Goal: Information Seeking & Learning: Learn about a topic

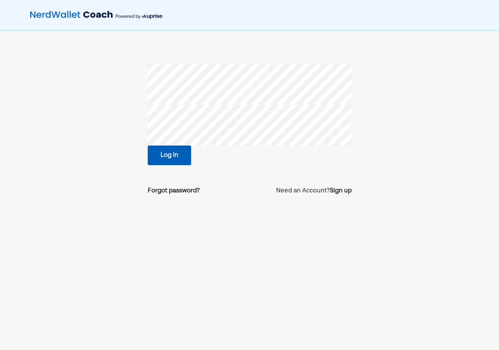
click at [193, 149] on div "Log in" at bounding box center [250, 155] width 204 height 20
click at [175, 153] on button "Log in" at bounding box center [169, 155] width 43 height 20
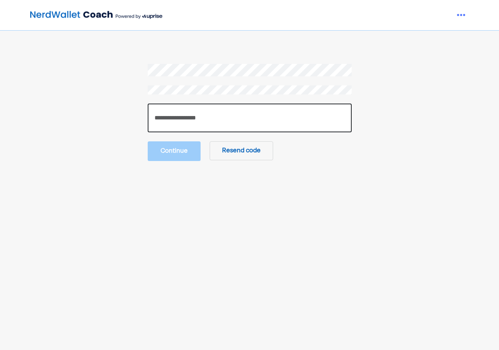
click at [286, 114] on input "number" at bounding box center [250, 118] width 204 height 29
type input "******"
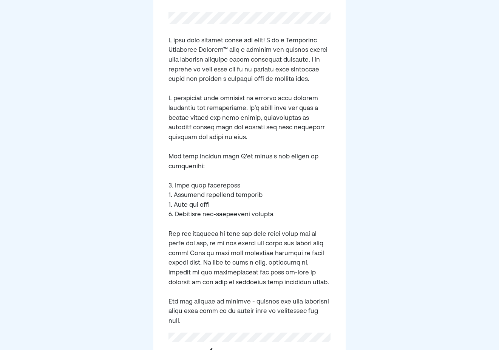
scroll to position [167, 0]
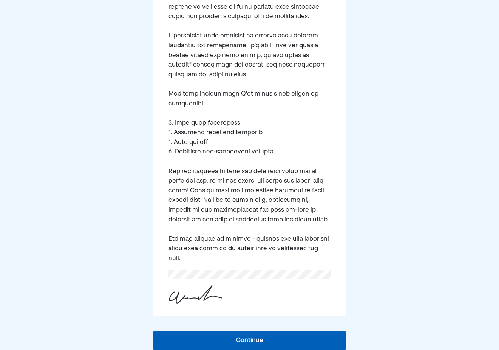
click at [232, 331] on button "Continue" at bounding box center [249, 341] width 192 height 20
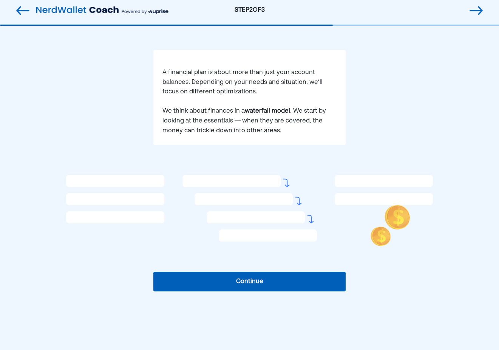
scroll to position [54, 0]
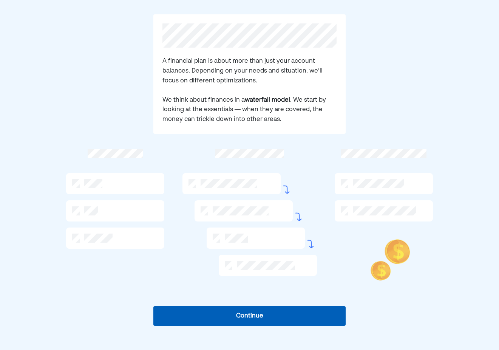
click at [118, 184] on div at bounding box center [115, 183] width 98 height 21
click at [257, 314] on button "Continue" at bounding box center [249, 316] width 192 height 20
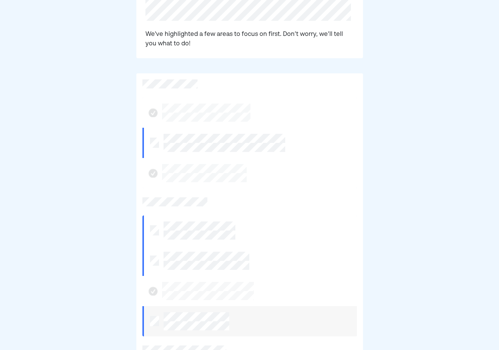
scroll to position [199, 0]
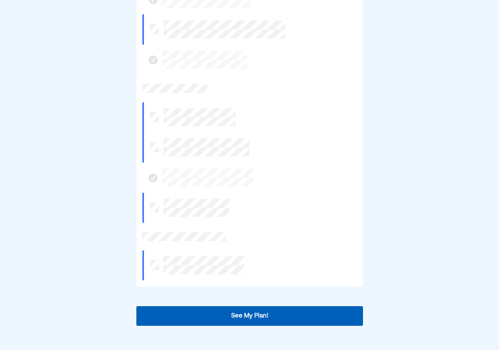
click at [304, 312] on button "See My Plan!" at bounding box center [249, 316] width 227 height 20
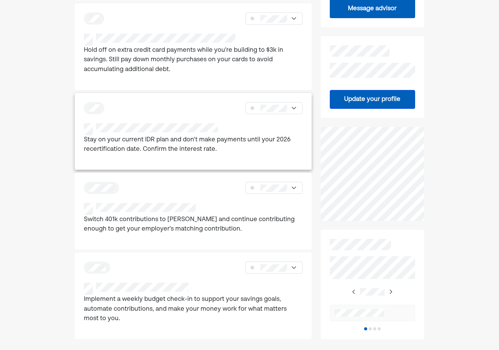
scroll to position [198, 0]
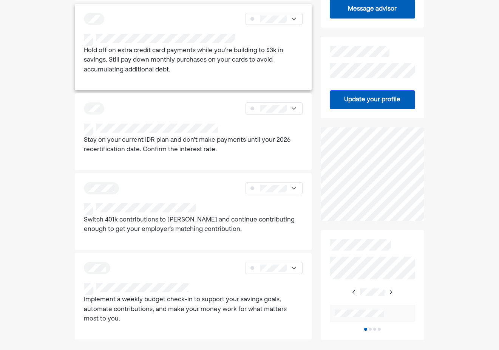
click at [202, 73] on p "Hold off on extra credit card payments while you're building to $3k in savings.…" at bounding box center [193, 60] width 219 height 29
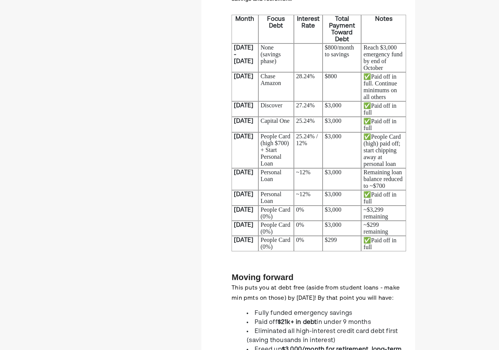
scroll to position [454, 0]
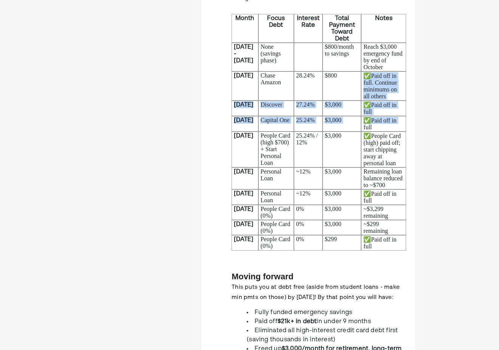
drag, startPoint x: 359, startPoint y: 88, endPoint x: 403, endPoint y: 142, distance: 69.9
click at [403, 142] on tbody "Month Focus Debt Interest Rate Total Payment Toward Debt Notes [DATE] - [DATE] …" at bounding box center [319, 132] width 175 height 236
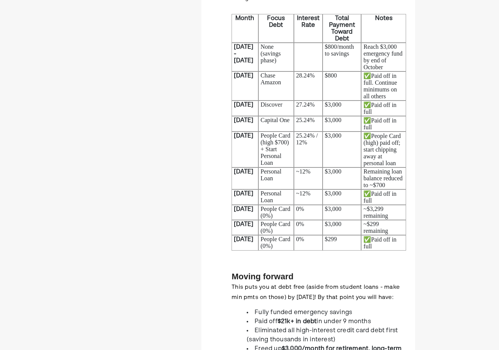
click at [448, 122] on div "Home Financial Profile Goals Inbox PD Hold off on extra credit card payments wh…" at bounding box center [249, 9] width 499 height 926
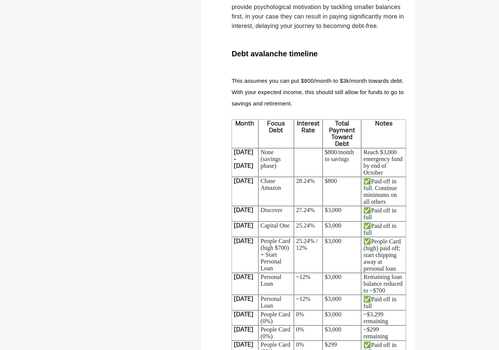
scroll to position [316, 0]
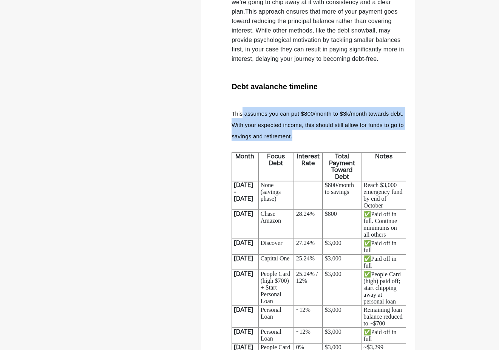
drag, startPoint x: 242, startPoint y: 124, endPoint x: 404, endPoint y: 145, distance: 163.1
click at [404, 141] on h3 "This assumes you can put $800/month to $3k/month towards debt. With your expect…" at bounding box center [319, 124] width 175 height 34
click at [459, 140] on div "Home Financial Profile Goals Inbox PD Hold off on extra credit card payments wh…" at bounding box center [249, 147] width 499 height 926
drag, startPoint x: 241, startPoint y: 127, endPoint x: 369, endPoint y: 153, distance: 129.9
click at [369, 153] on div "Hold off on extra credit card payments while you're building your emergency sav…" at bounding box center [319, 163] width 175 height 686
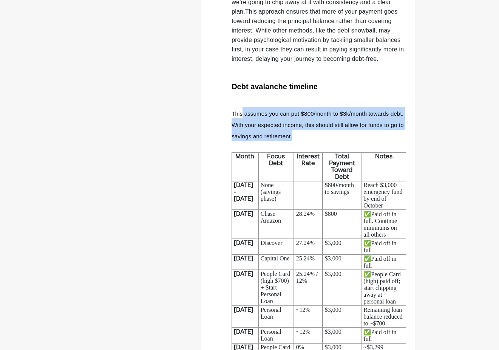
click at [446, 120] on div "Home Financial Profile Goals Inbox PD Hold off on extra credit card payments wh…" at bounding box center [249, 147] width 499 height 926
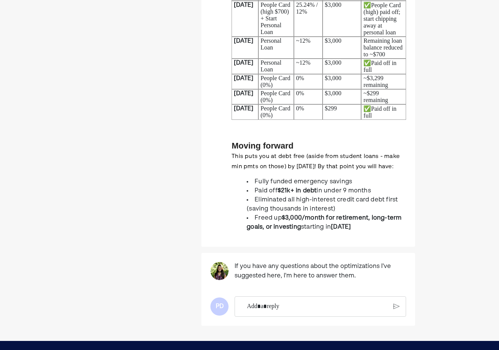
scroll to position [587, 0]
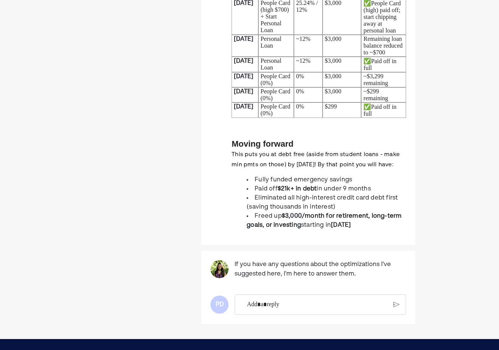
drag, startPoint x: 240, startPoint y: 222, endPoint x: 383, endPoint y: 274, distance: 152.4
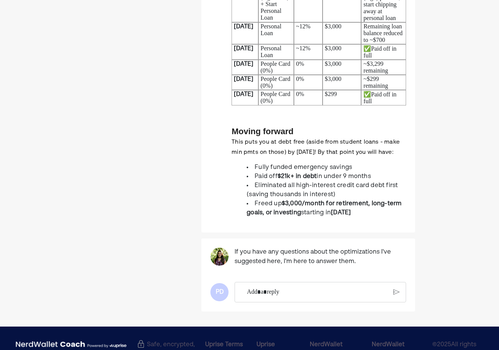
scroll to position [602, 0]
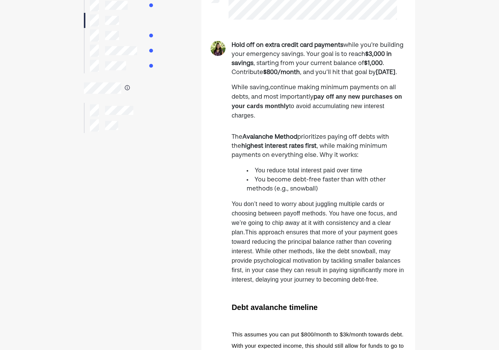
scroll to position [0, 0]
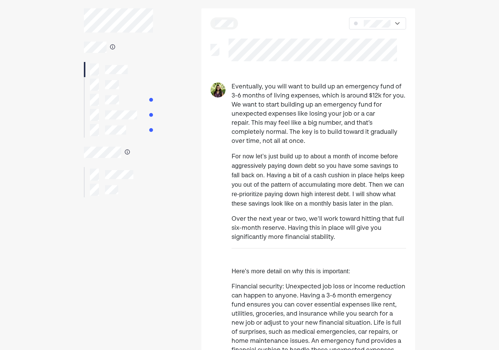
scroll to position [34, 0]
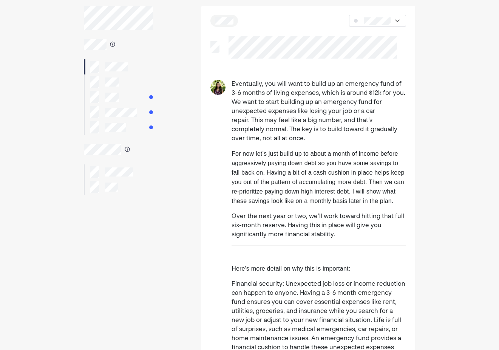
click at [101, 100] on div at bounding box center [104, 97] width 29 height 12
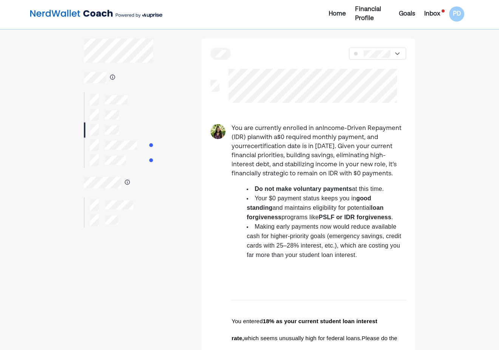
scroll to position [2, 0]
drag, startPoint x: 230, startPoint y: 125, endPoint x: 393, endPoint y: 176, distance: 170.9
click at [393, 176] on div "You are currently enrolled in an Income-Driven Repayment (IDR) plan with a $0 r…" at bounding box center [308, 316] width 214 height 385
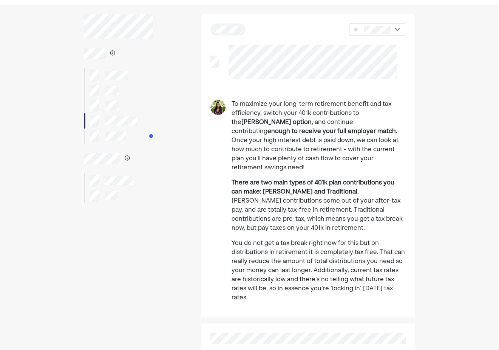
scroll to position [34, 0]
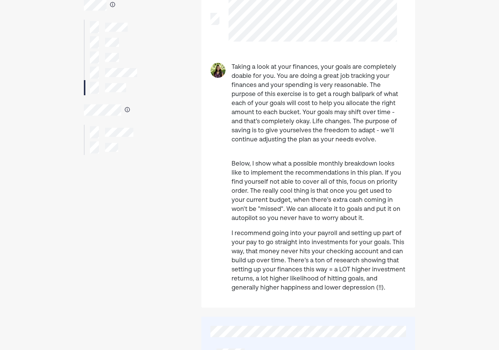
scroll to position [78, 0]
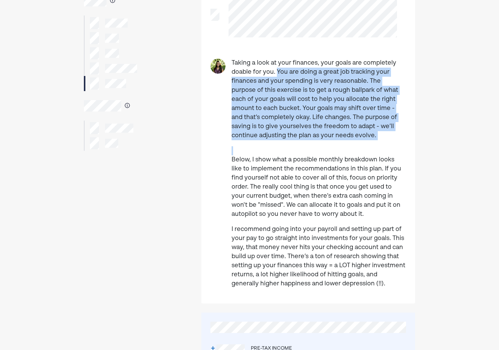
drag, startPoint x: 275, startPoint y: 72, endPoint x: 397, endPoint y: 143, distance: 141.5
click at [397, 143] on div "Taking a look at your finances, your goals are completely doable for you. You a…" at bounding box center [319, 177] width 175 height 236
click at [249, 94] on p "Taking a look at your finances, your goals are completely doable for you. You a…" at bounding box center [319, 100] width 175 height 82
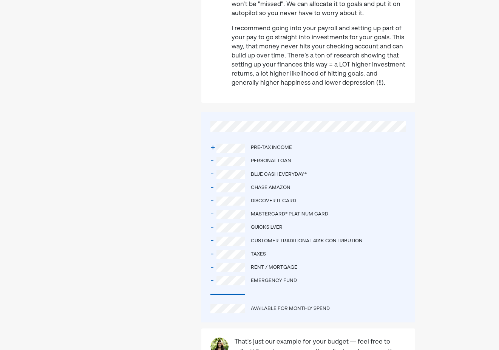
scroll to position [292, 0]
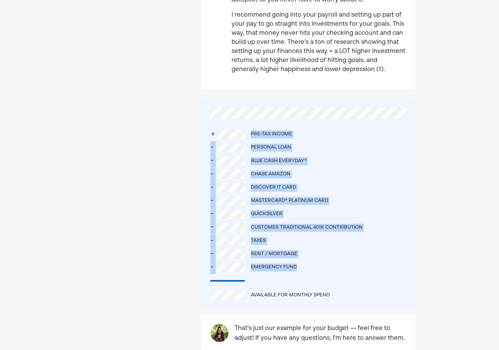
drag, startPoint x: 226, startPoint y: 127, endPoint x: 320, endPoint y: 267, distance: 169.8
click at [320, 267] on div "+ Pre-tax income - Personal Loan - Blue Cash Everyday® - Chase Amazon - Discove…" at bounding box center [308, 203] width 214 height 210
click at [441, 221] on div "Home Financial Profile Goals Inbox PD Taking a look at your finances, your goal…" at bounding box center [249, 55] width 499 height 695
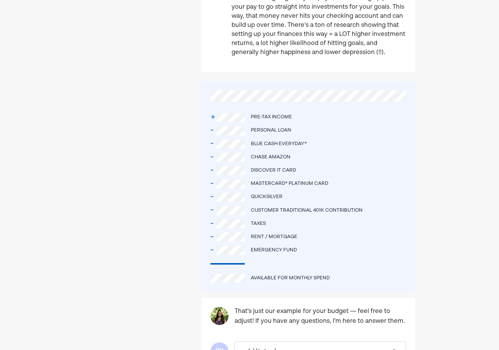
scroll to position [355, 0]
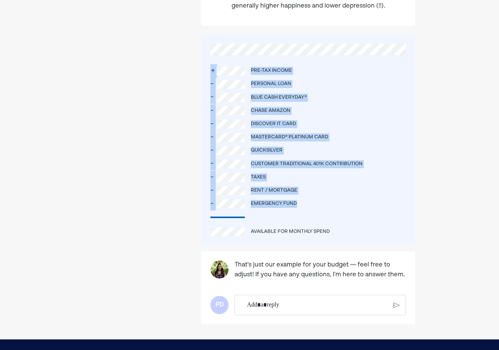
drag, startPoint x: 303, startPoint y: 211, endPoint x: 199, endPoint y: 50, distance: 191.1
click at [199, 50] on div "Taking a look at your finances, your goals are completely doable for you. You a…" at bounding box center [249, 4] width 331 height 640
click at [389, 165] on div "- Customer Traditional 401k contribution" at bounding box center [308, 163] width 196 height 13
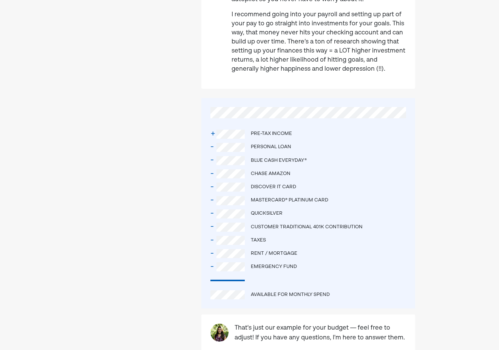
scroll to position [290, 0]
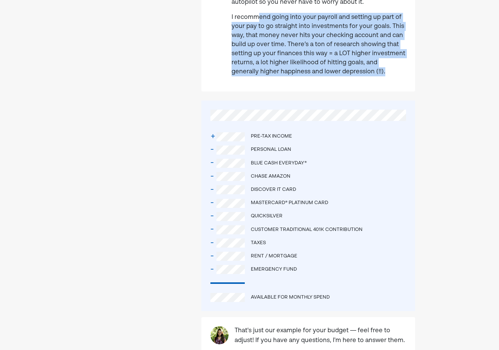
drag, startPoint x: 259, startPoint y: 17, endPoint x: 400, endPoint y: 75, distance: 152.4
click at [400, 75] on p "I recommend going into your payroll and setting up part of your pay to go strai…" at bounding box center [319, 44] width 175 height 63
click at [470, 66] on div "Home Financial Profile Goals Inbox PD Taking a look at your finances, your goal…" at bounding box center [249, 57] width 499 height 695
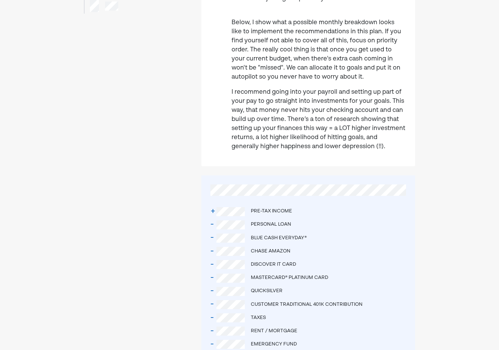
scroll to position [198, 0]
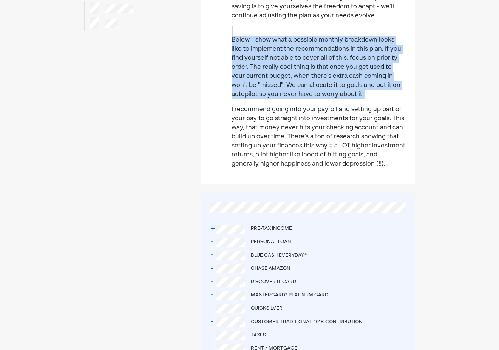
drag, startPoint x: 233, startPoint y: 34, endPoint x: 392, endPoint y: 103, distance: 173.1
click at [392, 104] on div "Taking a look at your finances, your goals are completely doable for you. You a…" at bounding box center [319, 57] width 175 height 236
click at [448, 81] on div "Home Financial Profile Goals Inbox PD Taking a look at your finances, your goal…" at bounding box center [249, 149] width 499 height 695
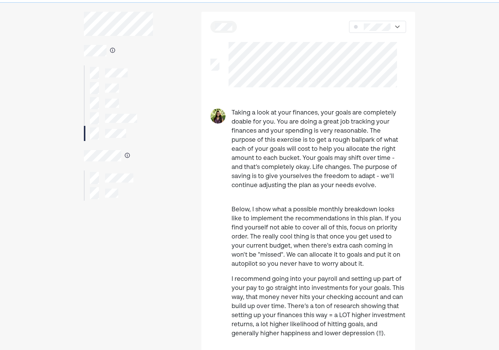
scroll to position [25, 0]
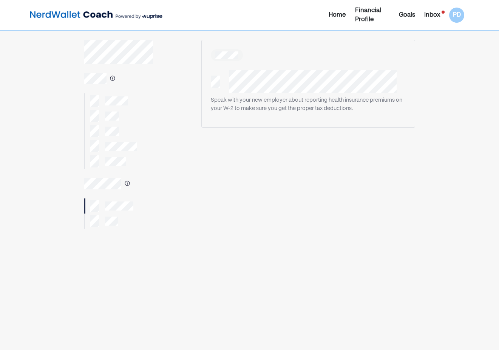
click at [132, 182] on div at bounding box center [118, 183] width 69 height 11
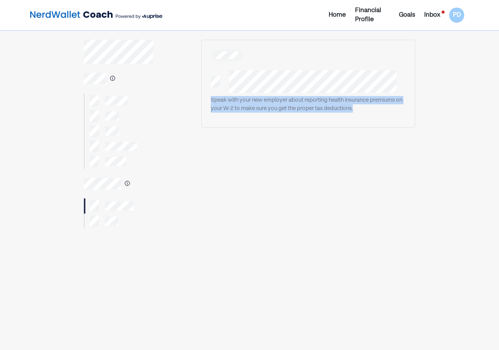
drag, startPoint x: 211, startPoint y: 98, endPoint x: 389, endPoint y: 112, distance: 179.2
click at [389, 112] on p "Speak with your new employer about reporting health insurance premiums on your …" at bounding box center [313, 104] width 204 height 17
click at [471, 133] on div "Home Financial Profile Goals Inbox PD Speak with your new employer about report…" at bounding box center [249, 202] width 499 height 405
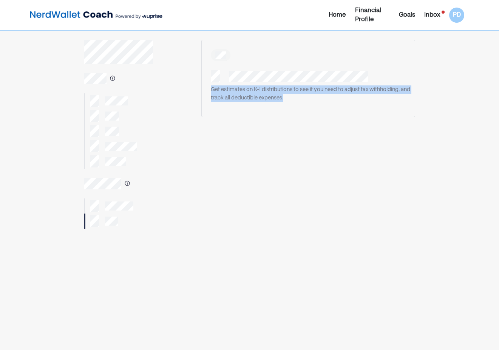
drag, startPoint x: 210, startPoint y: 85, endPoint x: 355, endPoint y: 105, distance: 146.9
click at [355, 104] on div "Get estimates on K-1 distributions to see if you need to adjust tax withholding…" at bounding box center [308, 78] width 214 height 77
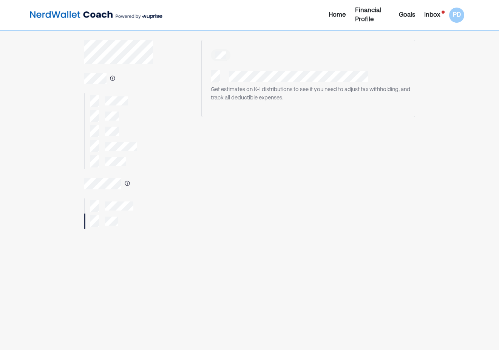
click at [316, 173] on div "Get estimates on K-1 distributions to see if you need to adjust tax withholding…" at bounding box center [308, 215] width 214 height 350
click at [102, 161] on div at bounding box center [108, 161] width 36 height 12
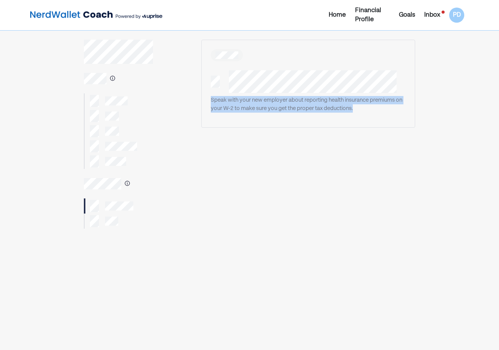
drag, startPoint x: 205, startPoint y: 99, endPoint x: 349, endPoint y: 129, distance: 147.3
click at [350, 128] on div "Speak with your new employer about reporting health insurance premiums on your …" at bounding box center [308, 215] width 214 height 350
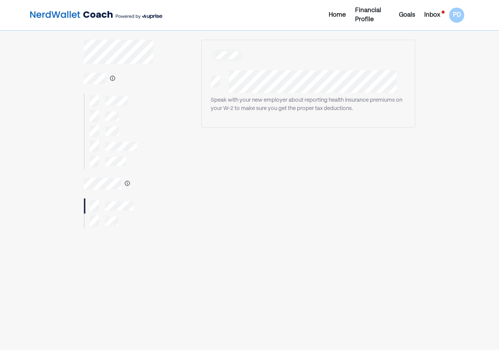
click at [318, 161] on div "Speak with your new employer about reporting health insurance premiums on your …" at bounding box center [308, 215] width 214 height 350
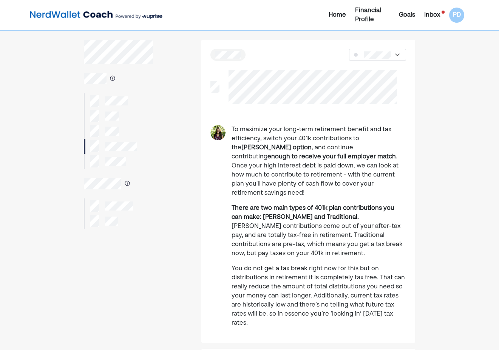
click at [369, 20] on div "Financial Profile" at bounding box center [372, 15] width 35 height 18
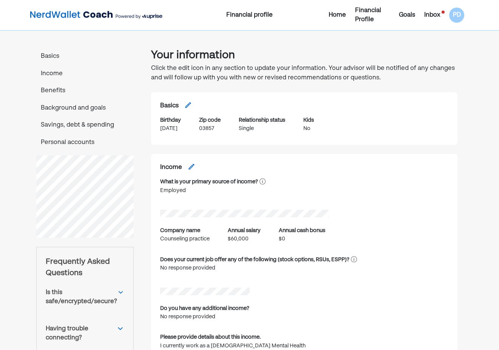
click at [341, 17] on div "Home" at bounding box center [337, 15] width 17 height 9
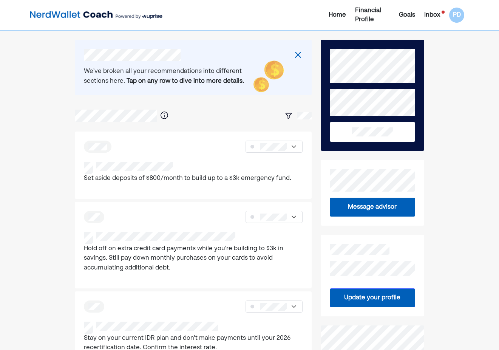
click at [371, 17] on div "Financial Profile" at bounding box center [372, 15] width 35 height 18
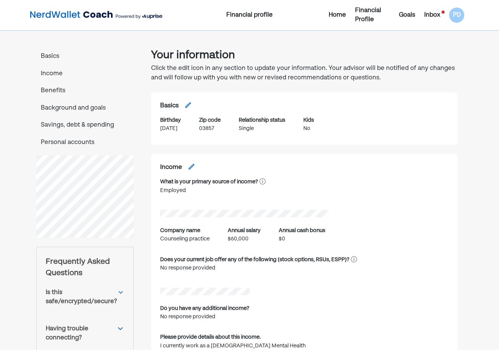
click at [399, 14] on div "Goals" at bounding box center [407, 15] width 16 height 9
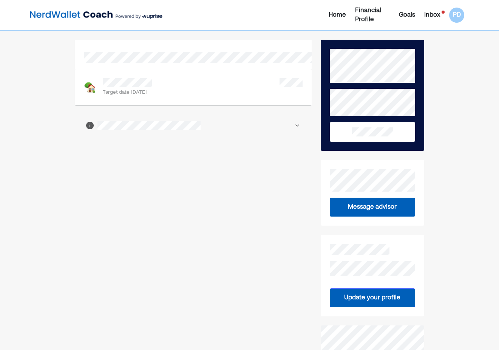
click at [341, 17] on div "Home" at bounding box center [337, 15] width 17 height 9
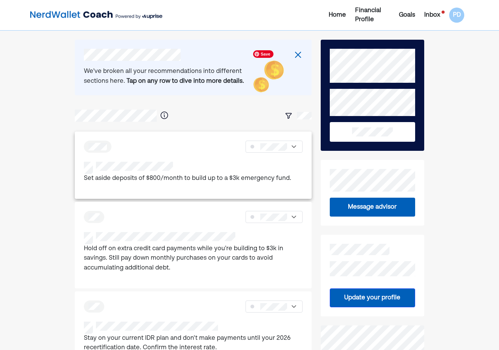
click at [145, 158] on div "Set aside deposits of $800/month to build up to a $3k emergency fund." at bounding box center [193, 164] width 237 height 67
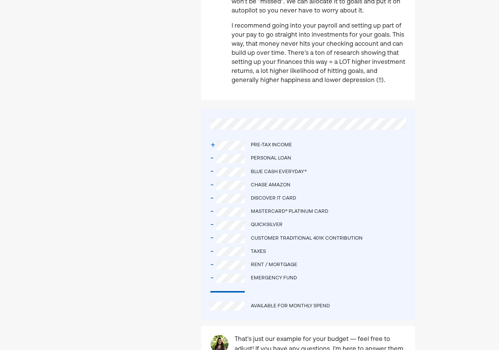
scroll to position [303, 0]
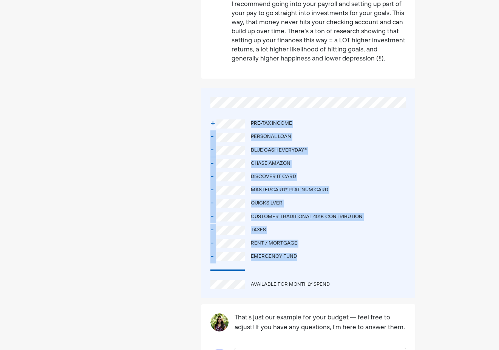
click at [321, 257] on div "+ Pre-tax income - Personal Loan - Blue Cash Everyday® - Chase Amazon - Discove…" at bounding box center [308, 193] width 214 height 210
click at [461, 188] on div "Home Financial Profile Goals Inbox PD Taking a look at your finances, your goal…" at bounding box center [249, 44] width 499 height 695
drag, startPoint x: 306, startPoint y: 257, endPoint x: 209, endPoint y: 138, distance: 153.6
click at [209, 138] on div "+ Pre-tax income - Personal Loan - Blue Cash Everyday® - Chase Amazon - Discove…" at bounding box center [308, 193] width 214 height 210
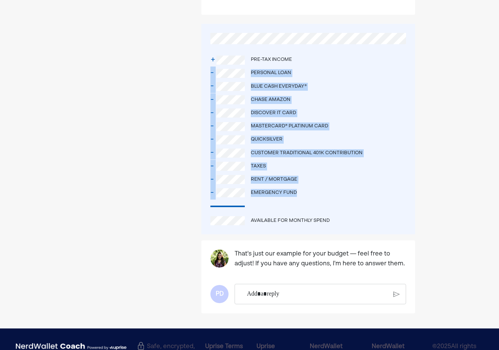
scroll to position [390, 0]
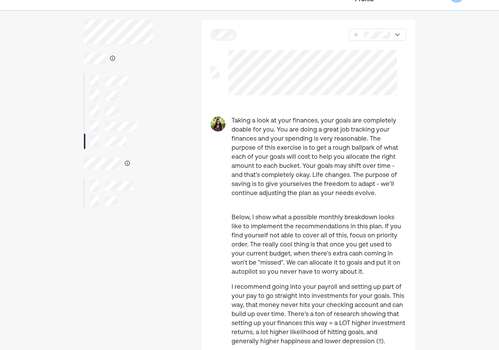
scroll to position [0, 0]
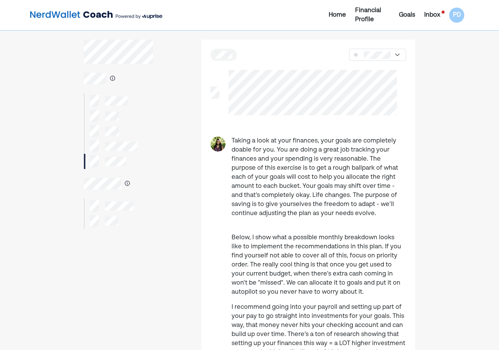
click at [373, 17] on div "Financial Profile" at bounding box center [372, 15] width 35 height 18
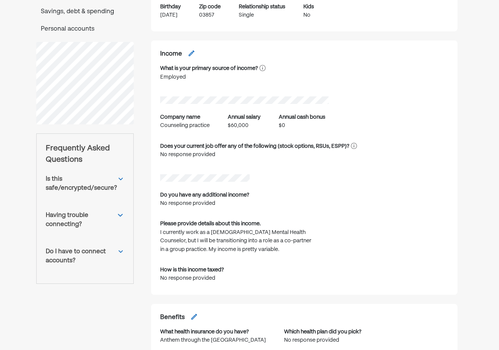
scroll to position [136, 0]
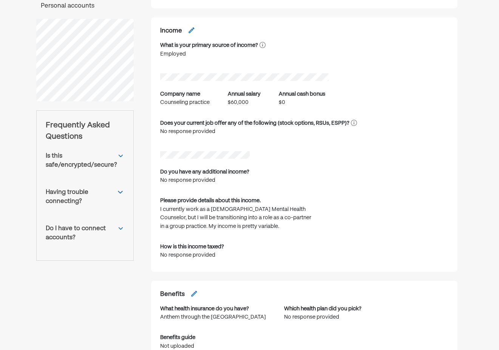
click at [59, 198] on div "Having trouble connecting?" at bounding box center [81, 197] width 71 height 18
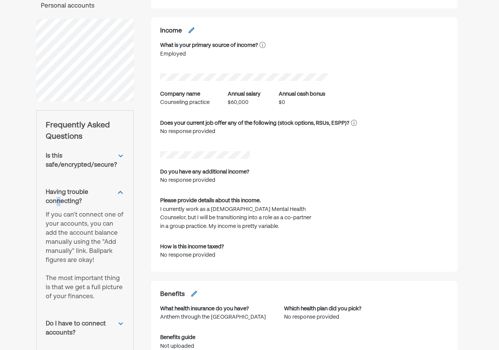
click at [121, 191] on img at bounding box center [120, 192] width 8 height 9
